Goal: Find contact information: Find contact information

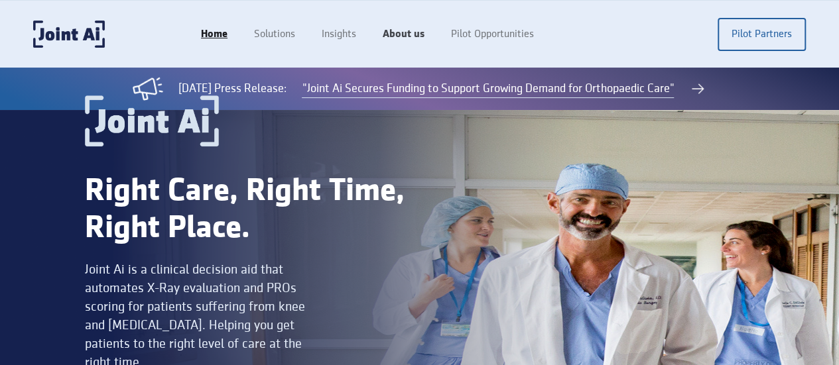
click at [438, 37] on link "About us" at bounding box center [403, 34] width 68 height 25
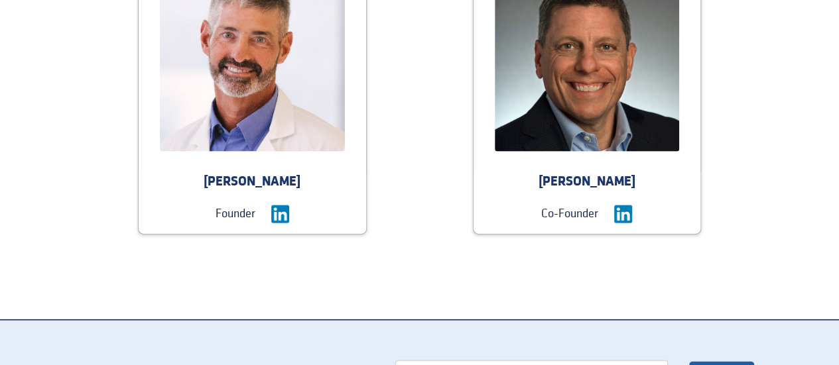
scroll to position [1406, 0]
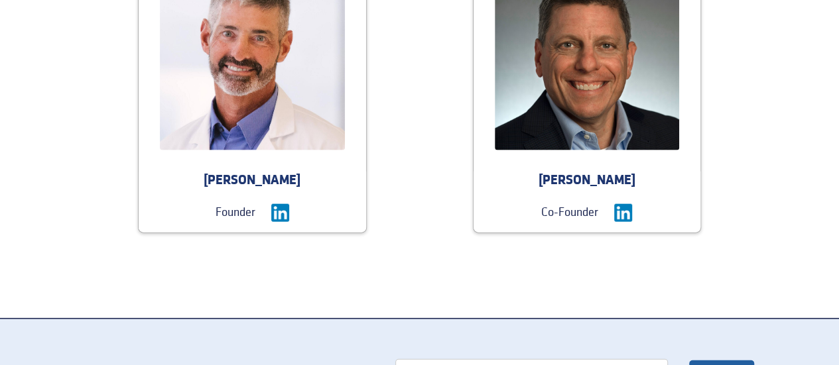
click at [250, 172] on div "[PERSON_NAME]" at bounding box center [253, 181] width 228 height 19
click at [257, 172] on div "[PERSON_NAME]" at bounding box center [253, 181] width 228 height 19
drag, startPoint x: 257, startPoint y: 100, endPoint x: 288, endPoint y: 100, distance: 30.5
click at [288, 172] on div "[PERSON_NAME]" at bounding box center [253, 181] width 228 height 19
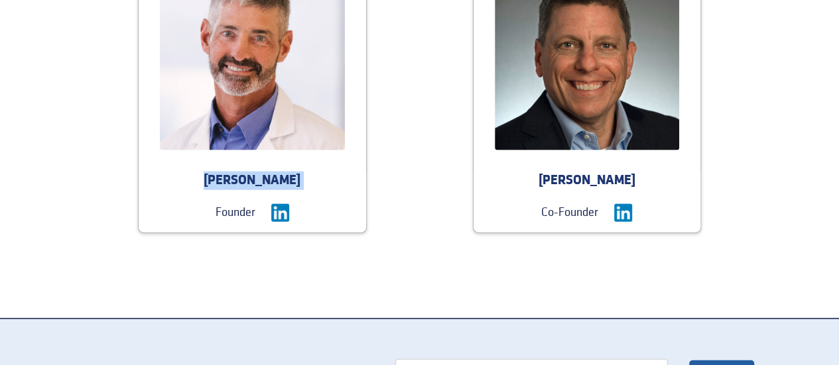
click at [288, 172] on div "[PERSON_NAME]" at bounding box center [253, 181] width 228 height 19
